Goal: Information Seeking & Learning: Learn about a topic

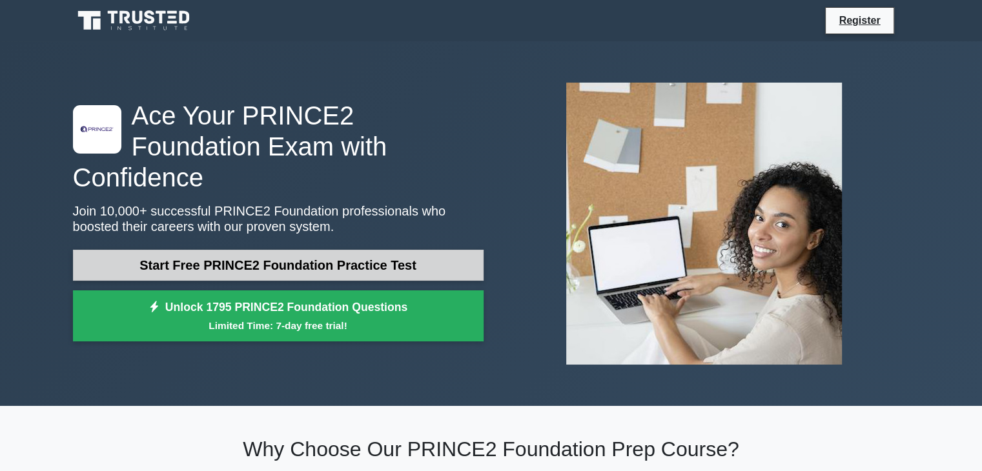
click at [413, 250] on link "Start Free PRINCE2 Foundation Practice Test" at bounding box center [278, 265] width 410 height 31
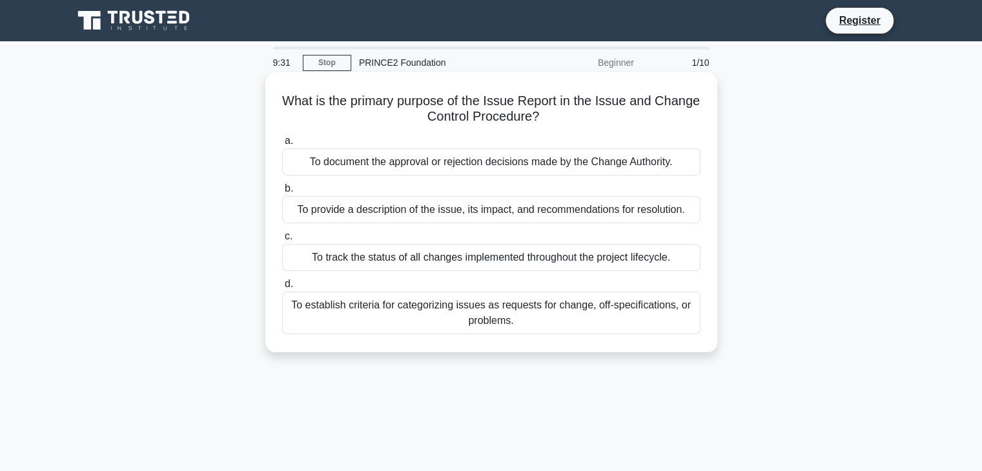
click at [585, 211] on div "To provide a description of the issue, its impact, and recommendations for reso…" at bounding box center [491, 209] width 418 height 27
click at [282, 193] on input "b. To provide a description of the issue, its impact, and recommendations for r…" at bounding box center [282, 189] width 0 height 8
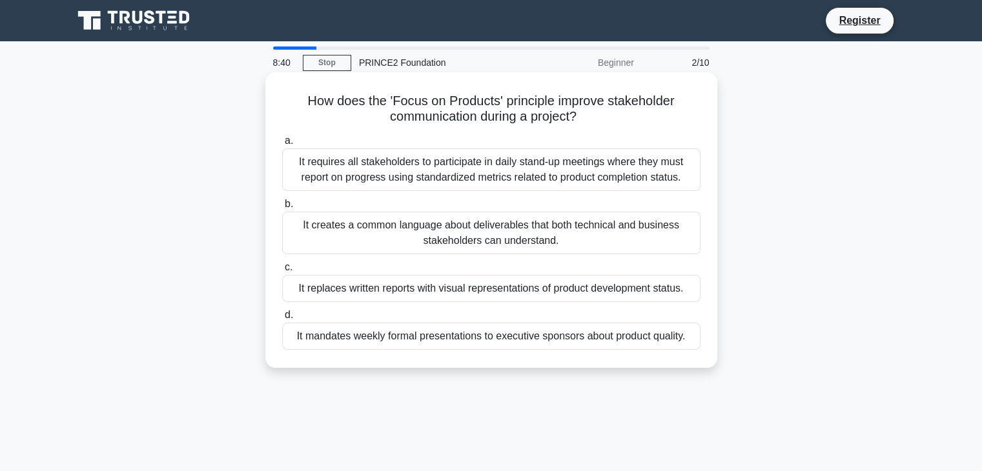
click at [551, 230] on div "It creates a common language about deliverables that both technical and busines…" at bounding box center [491, 233] width 418 height 43
click at [504, 238] on div "It creates a common language about deliverables that both technical and busines…" at bounding box center [491, 233] width 418 height 43
click at [282, 208] on input "b. It creates a common language about deliverables that both technical and busi…" at bounding box center [282, 204] width 0 height 8
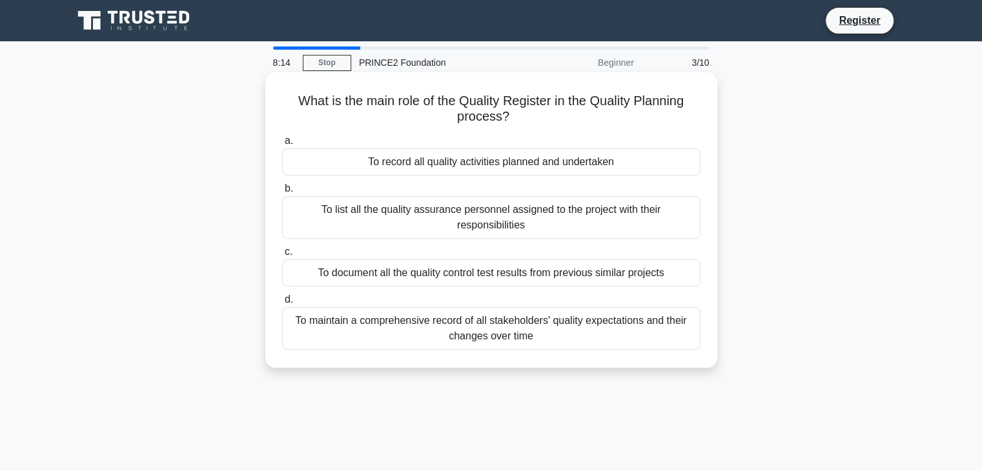
click at [565, 163] on div "To record all quality activities planned and undertaken" at bounding box center [491, 161] width 418 height 27
click at [282, 145] on input "a. To record all quality activities planned and undertaken" at bounding box center [282, 141] width 0 height 8
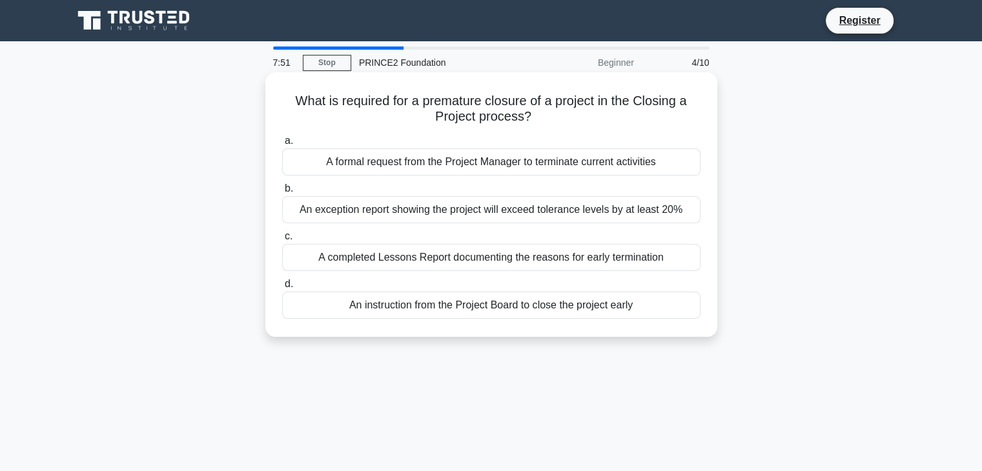
click at [627, 306] on div "An instruction from the Project Board to close the project early" at bounding box center [491, 305] width 418 height 27
click at [282, 288] on input "d. An instruction from the Project Board to close the project early" at bounding box center [282, 284] width 0 height 8
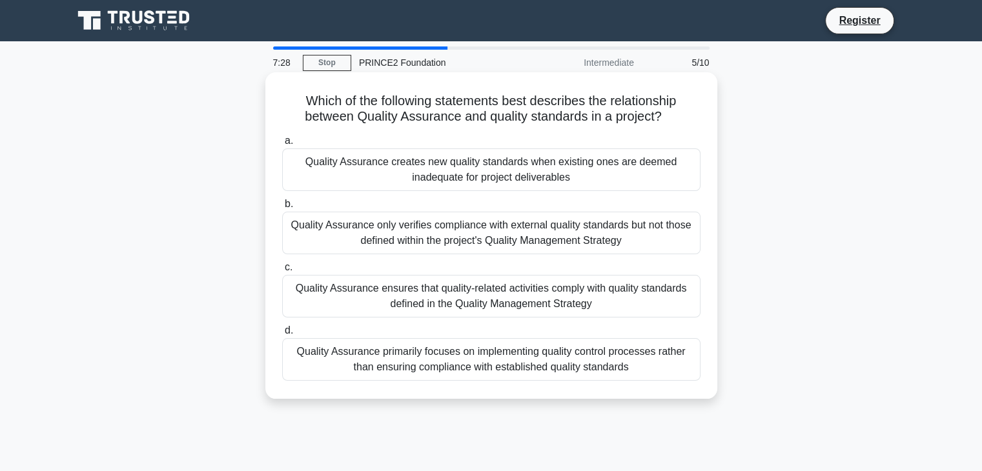
click at [529, 292] on div "Quality Assurance ensures that quality-related activities comply with quality s…" at bounding box center [491, 296] width 418 height 43
click at [282, 272] on input "c. Quality Assurance ensures that quality-related activities comply with qualit…" at bounding box center [282, 267] width 0 height 8
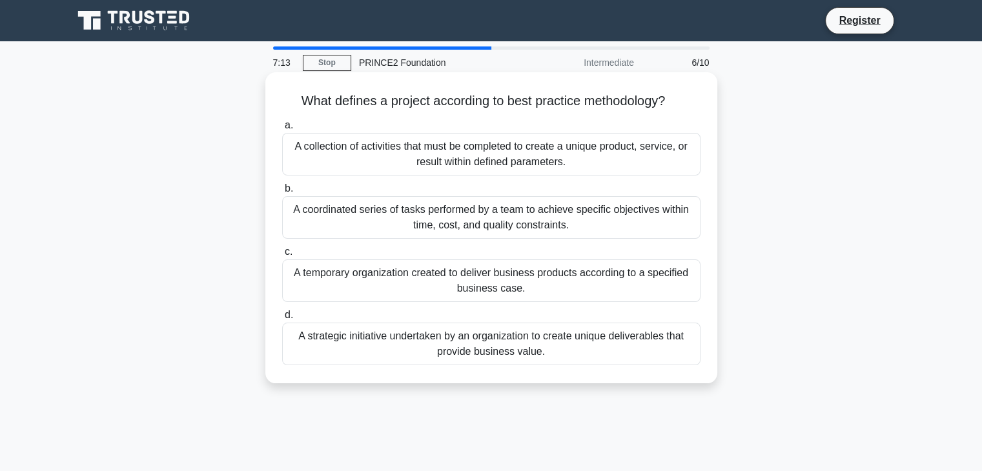
click at [593, 287] on div "A temporary organization created to deliver business products according to a sp…" at bounding box center [491, 280] width 418 height 43
click at [282, 256] on input "c. A temporary organization created to deliver business products according to a…" at bounding box center [282, 252] width 0 height 8
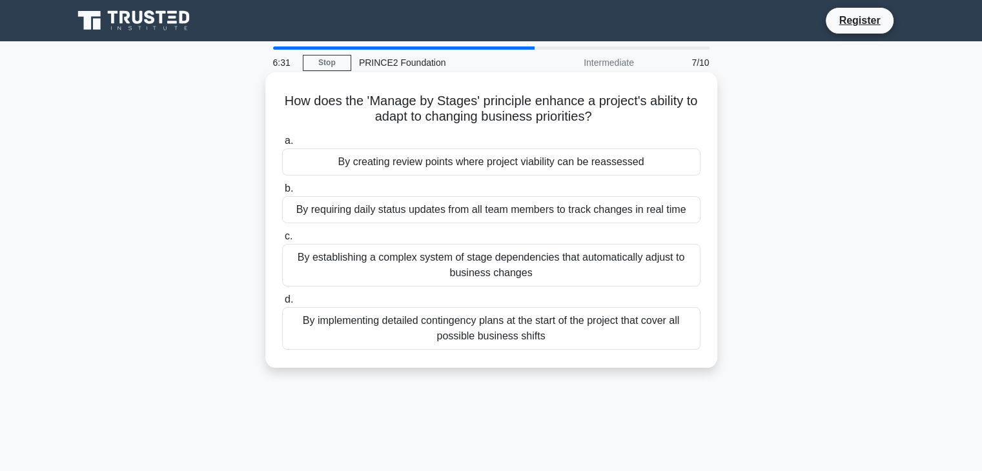
click at [534, 168] on div "By creating review points where project viability can be reassessed" at bounding box center [491, 161] width 418 height 27
click at [282, 145] on input "a. By creating review points where project viability can be reassessed" at bounding box center [282, 141] width 0 height 8
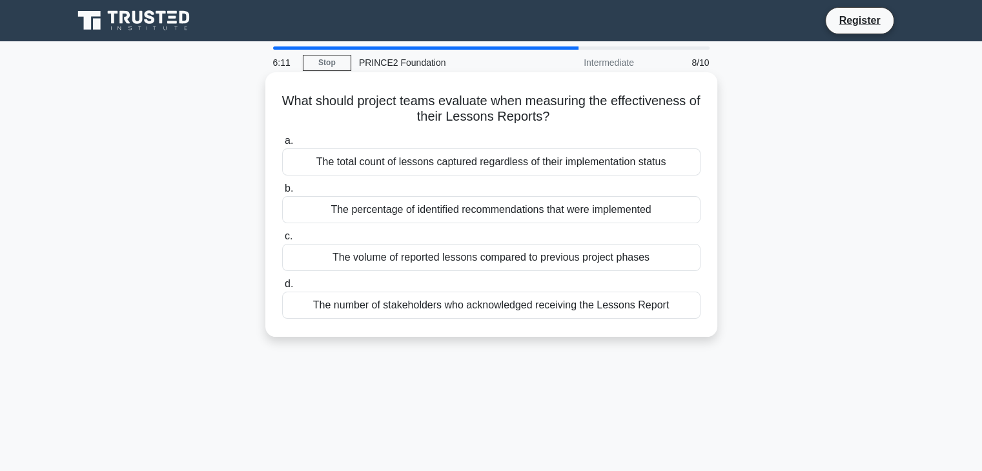
click at [639, 261] on div "The volume of reported lessons compared to previous project phases" at bounding box center [491, 257] width 418 height 27
click at [282, 241] on input "c. The volume of reported lessons compared to previous project phases" at bounding box center [282, 236] width 0 height 8
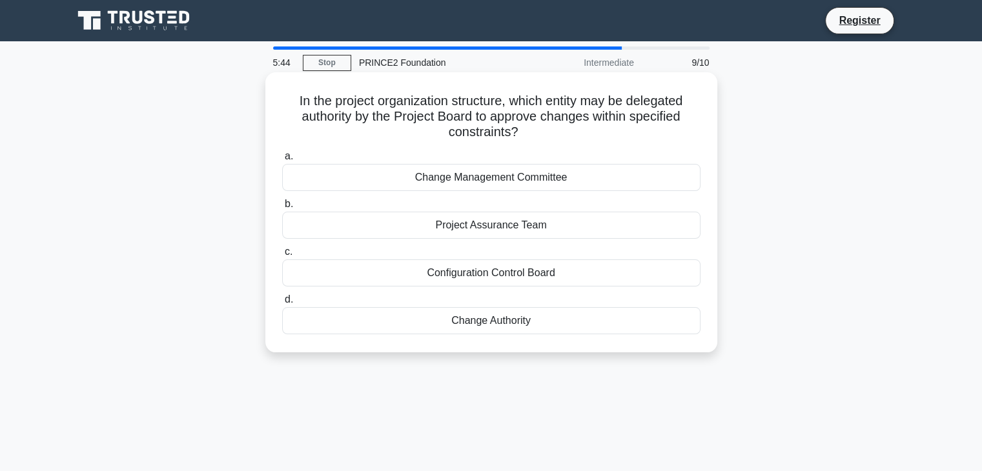
click at [545, 179] on div "Change Management Committee" at bounding box center [491, 177] width 418 height 27
click at [282, 161] on input "a. Change Management Committee" at bounding box center [282, 156] width 0 height 8
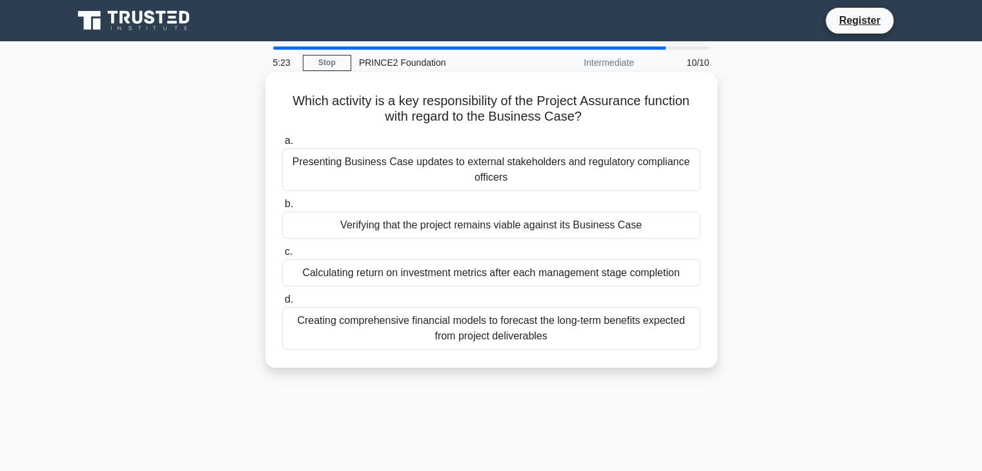
click at [614, 225] on div "Verifying that the project remains viable against its Business Case" at bounding box center [491, 225] width 418 height 27
click at [282, 208] on input "b. Verifying that the project remains viable against its Business Case" at bounding box center [282, 204] width 0 height 8
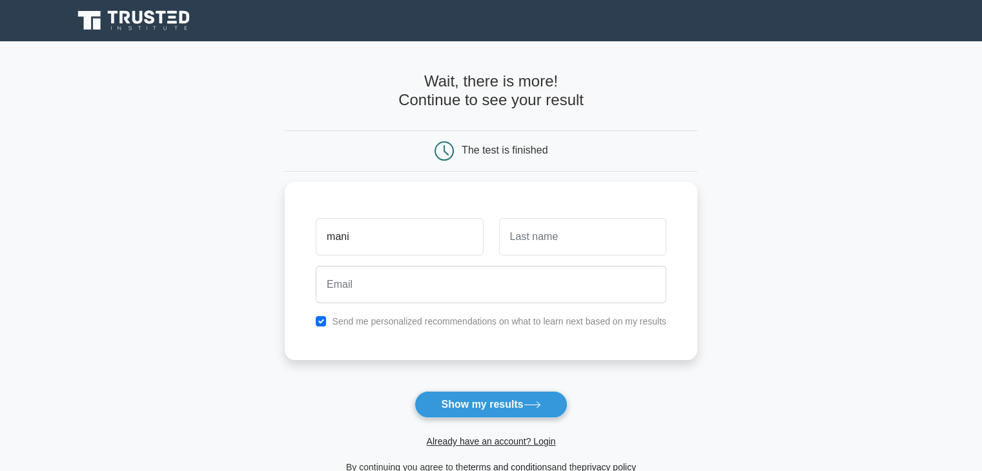
type input "mani"
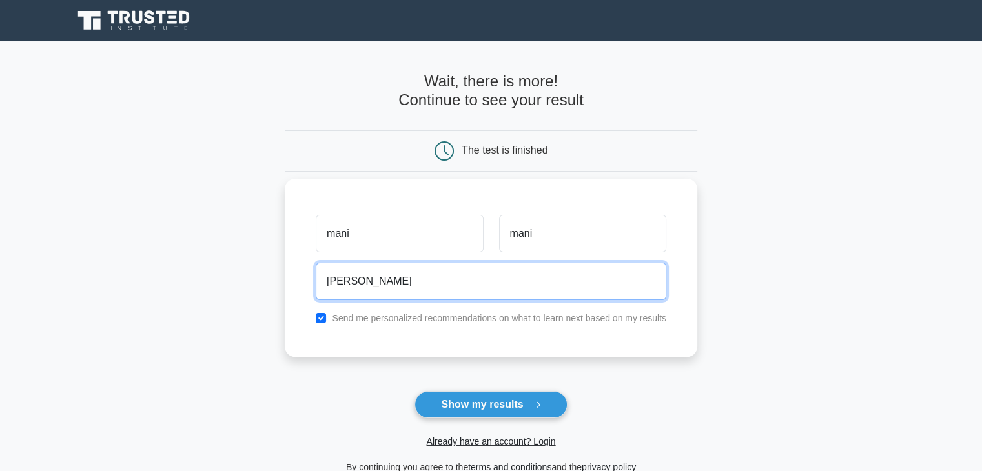
type input "emmanuela_diacoyanni@yahoo.com"
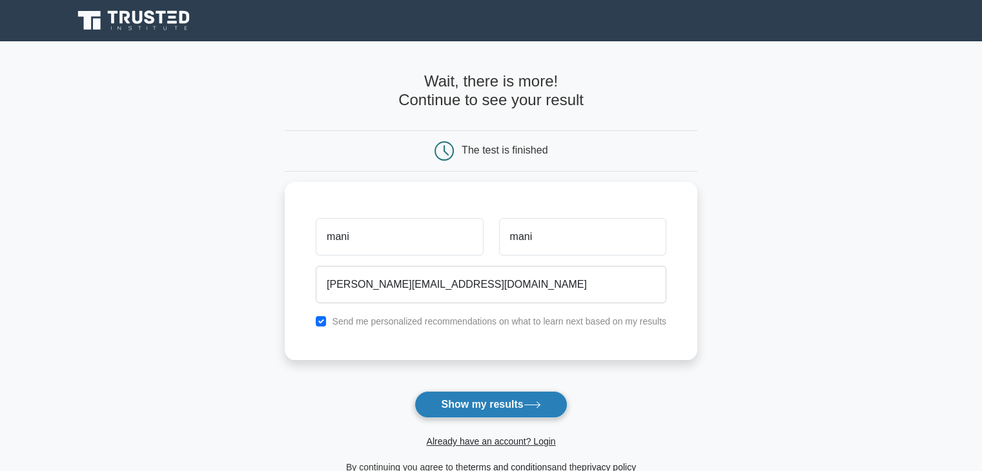
click at [490, 401] on button "Show my results" at bounding box center [490, 404] width 152 height 27
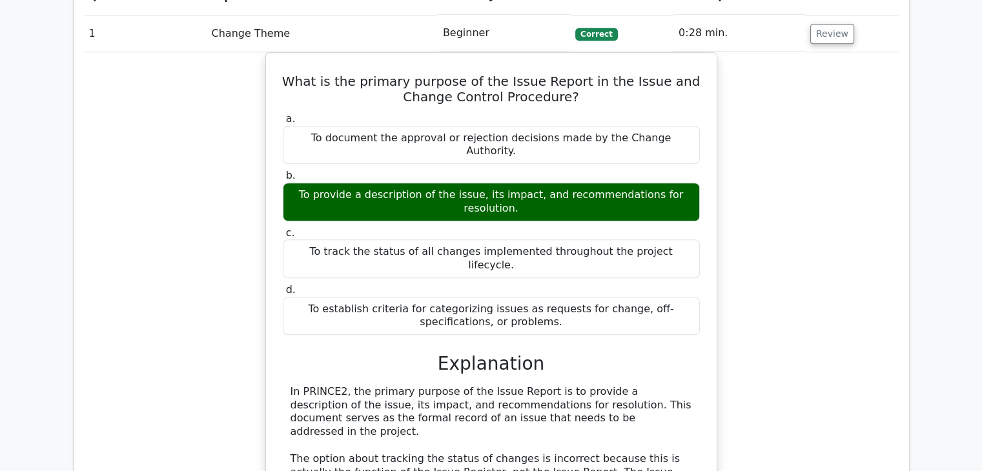
scroll to position [842, 0]
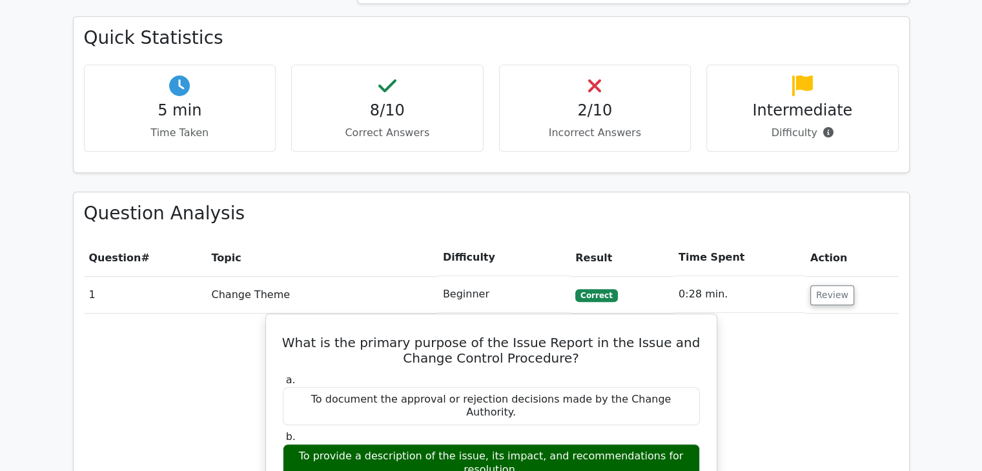
click at [589, 101] on h4 "2/10" at bounding box center [595, 110] width 170 height 19
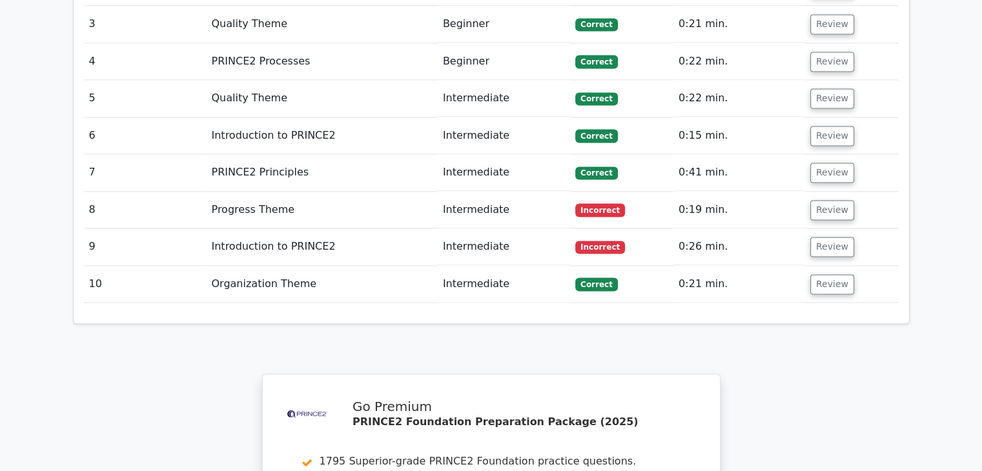
scroll to position [2132, 0]
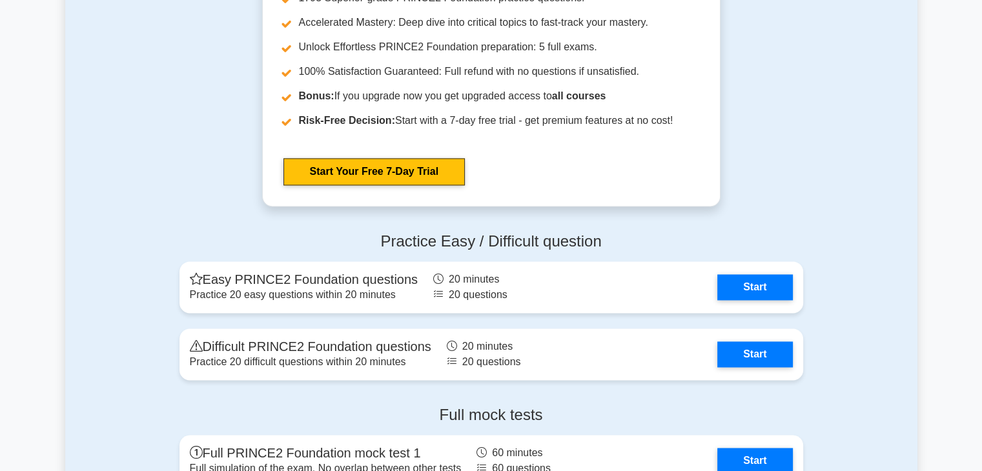
scroll to position [1807, 0]
